Goal: Task Accomplishment & Management: Manage account settings

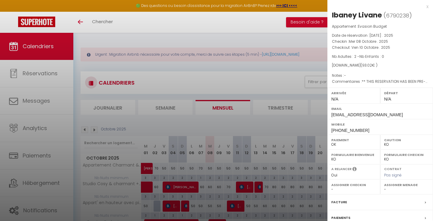
select select "KO"
select select "0"
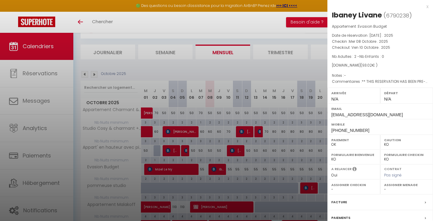
click at [261, 30] on div at bounding box center [216, 110] width 433 height 221
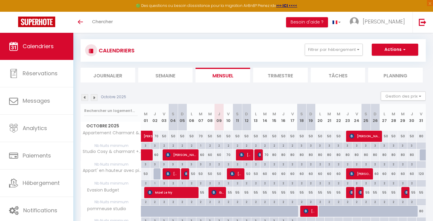
scroll to position [33, 0]
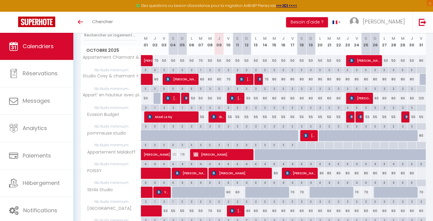
scroll to position [103, 0]
